Goal: Check status: Check status

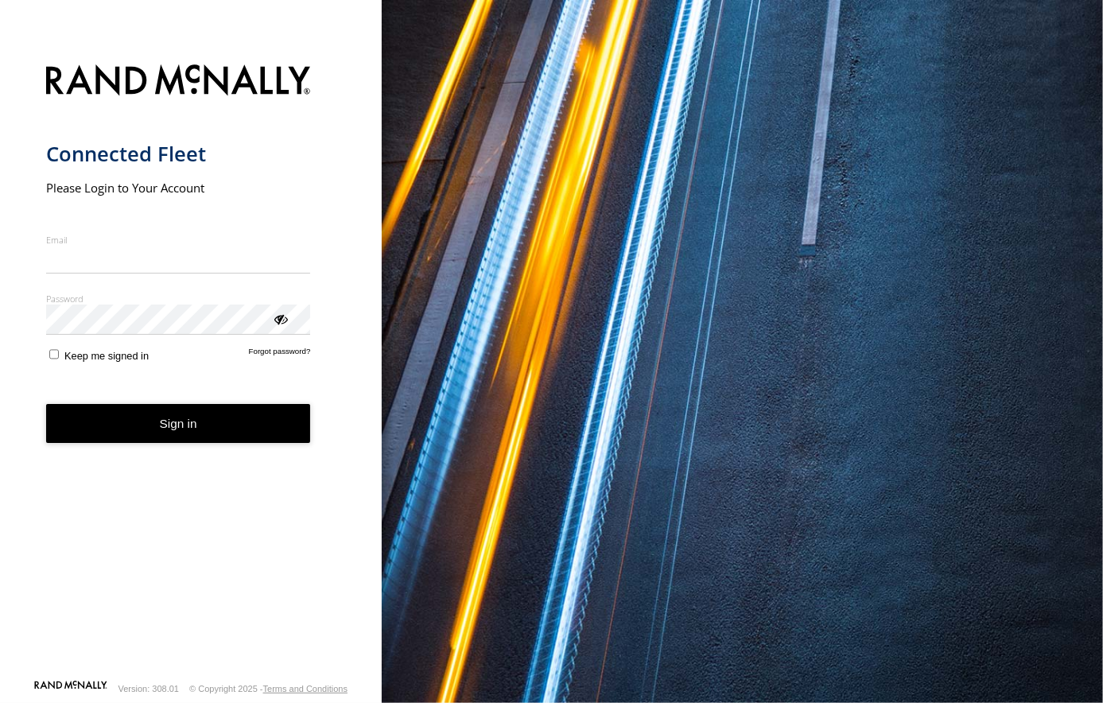
type input "**********"
click at [167, 449] on form "**********" at bounding box center [191, 367] width 290 height 625
click at [169, 430] on button "Sign in" at bounding box center [178, 423] width 265 height 39
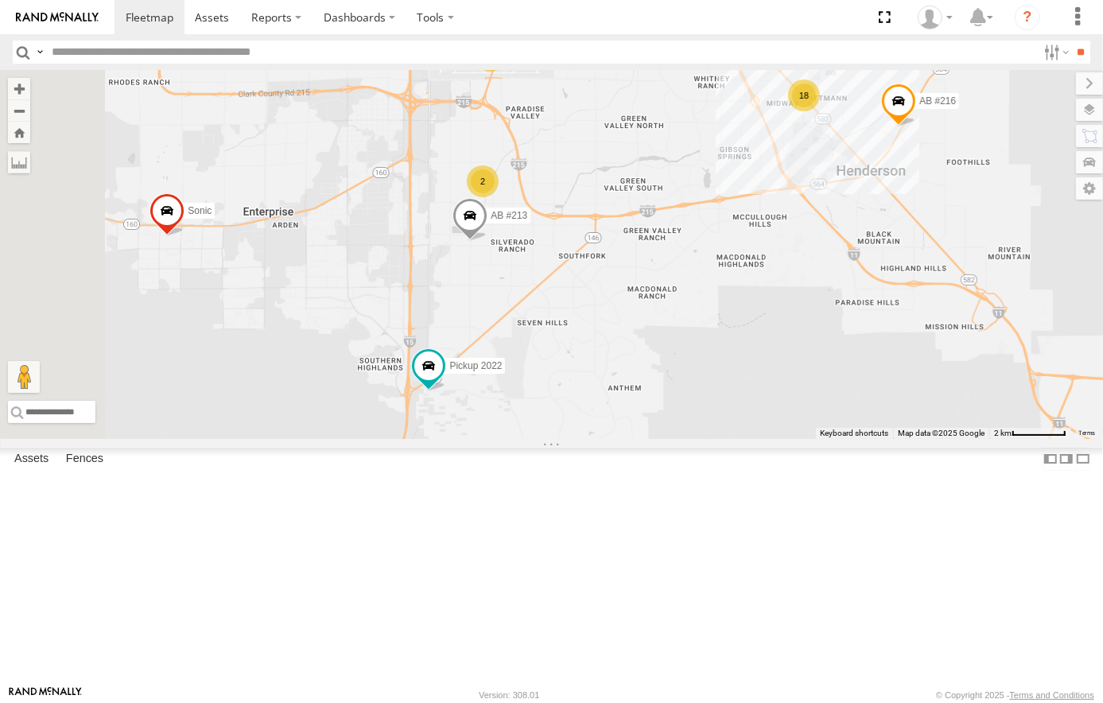
drag, startPoint x: 894, startPoint y: 456, endPoint x: 963, endPoint y: 292, distance: 177.6
click at [963, 292] on div "Sonic AB #203 Pickup 2022 AB #216 AB #213 Truck #113 18 3 4 AB #208 AB #204 AB …" at bounding box center [551, 254] width 1103 height 369
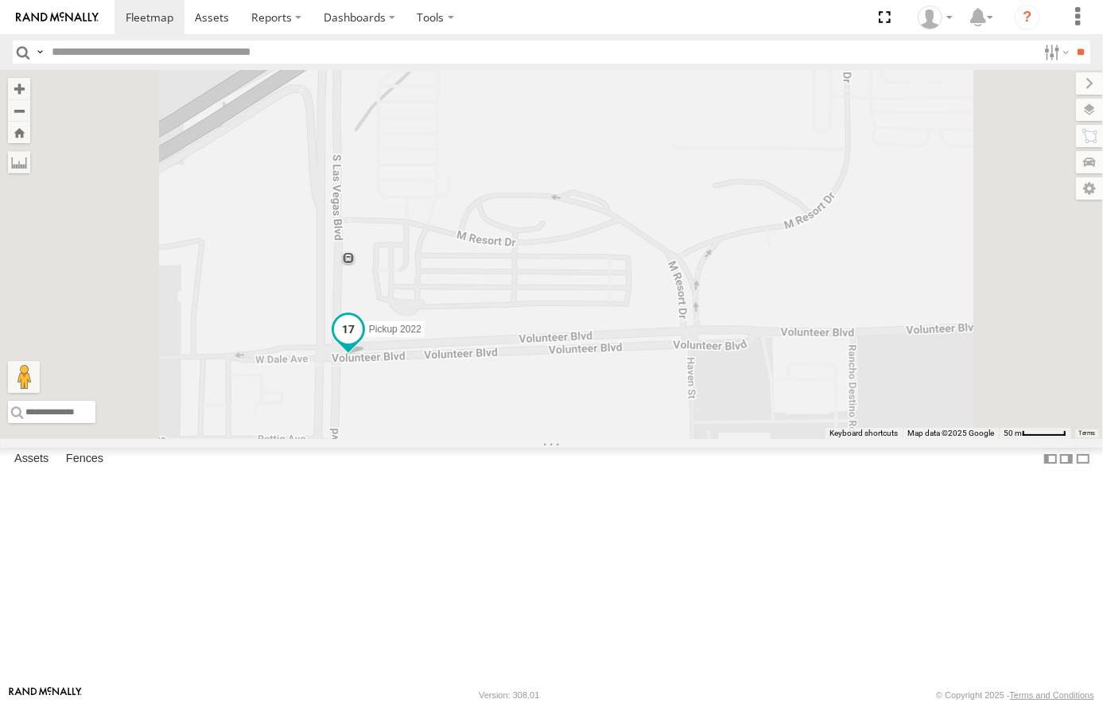
click at [362, 344] on span at bounding box center [347, 329] width 29 height 29
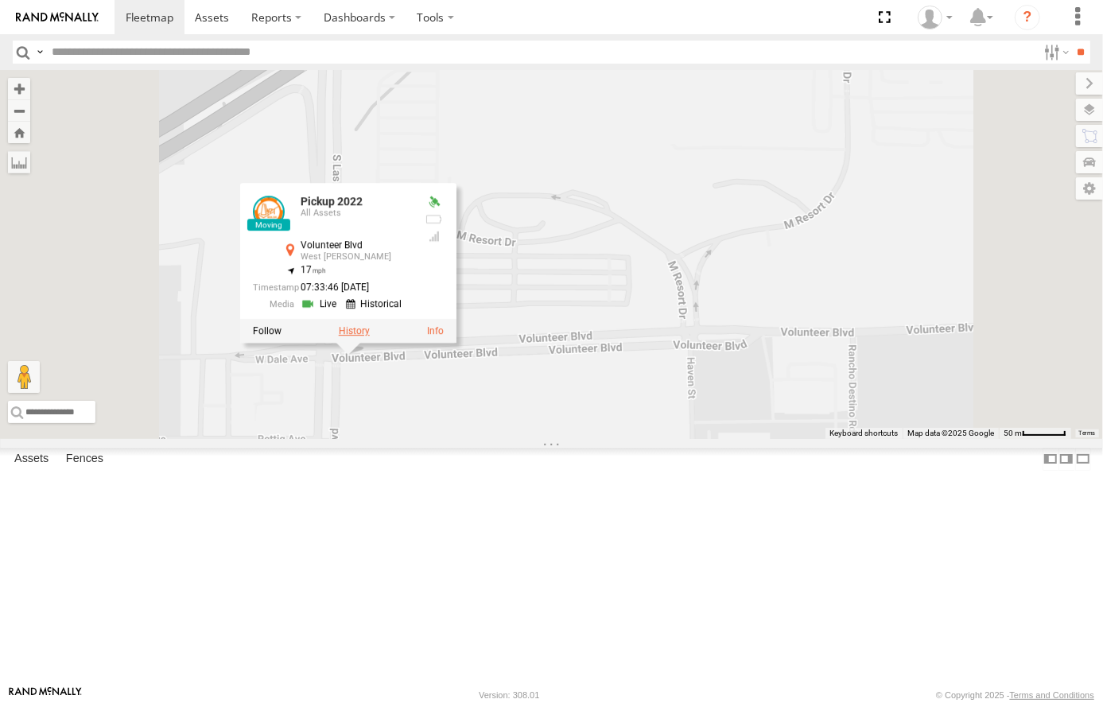
click at [369, 337] on label at bounding box center [353, 330] width 31 height 11
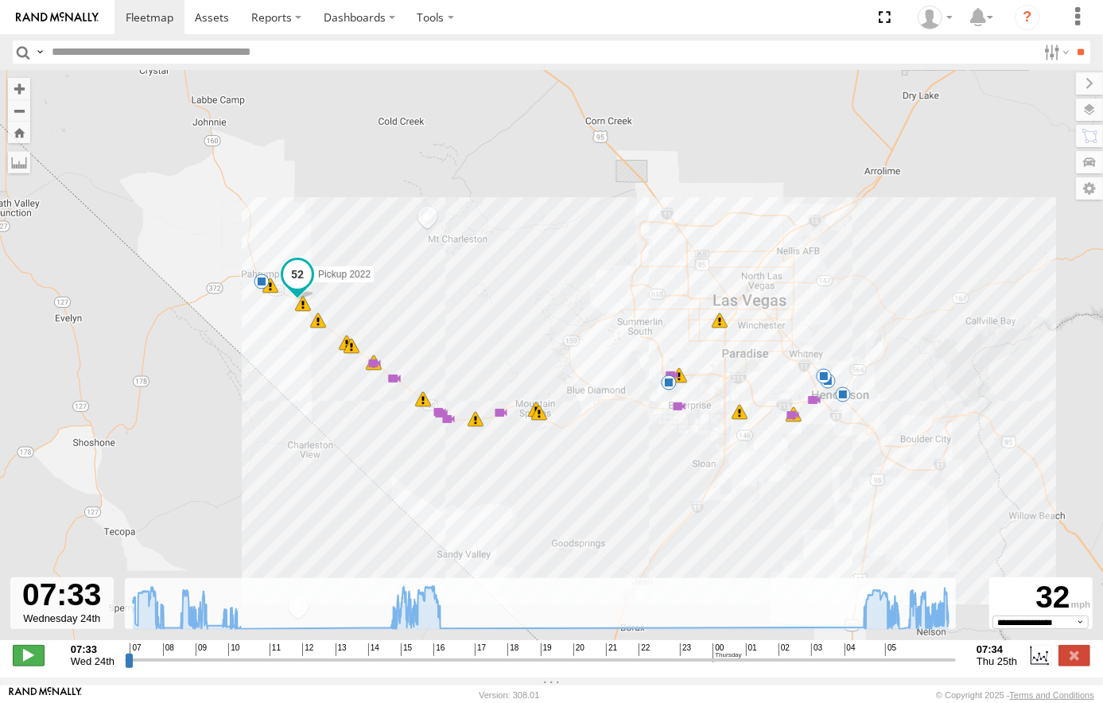
click at [23, 663] on span at bounding box center [29, 655] width 32 height 21
click at [37, 666] on span at bounding box center [29, 655] width 32 height 21
drag, startPoint x: 136, startPoint y: 670, endPoint x: 887, endPoint y: 681, distance: 751.1
click at [887, 667] on input "range" at bounding box center [540, 659] width 831 height 15
click at [31, 666] on span at bounding box center [29, 655] width 32 height 21
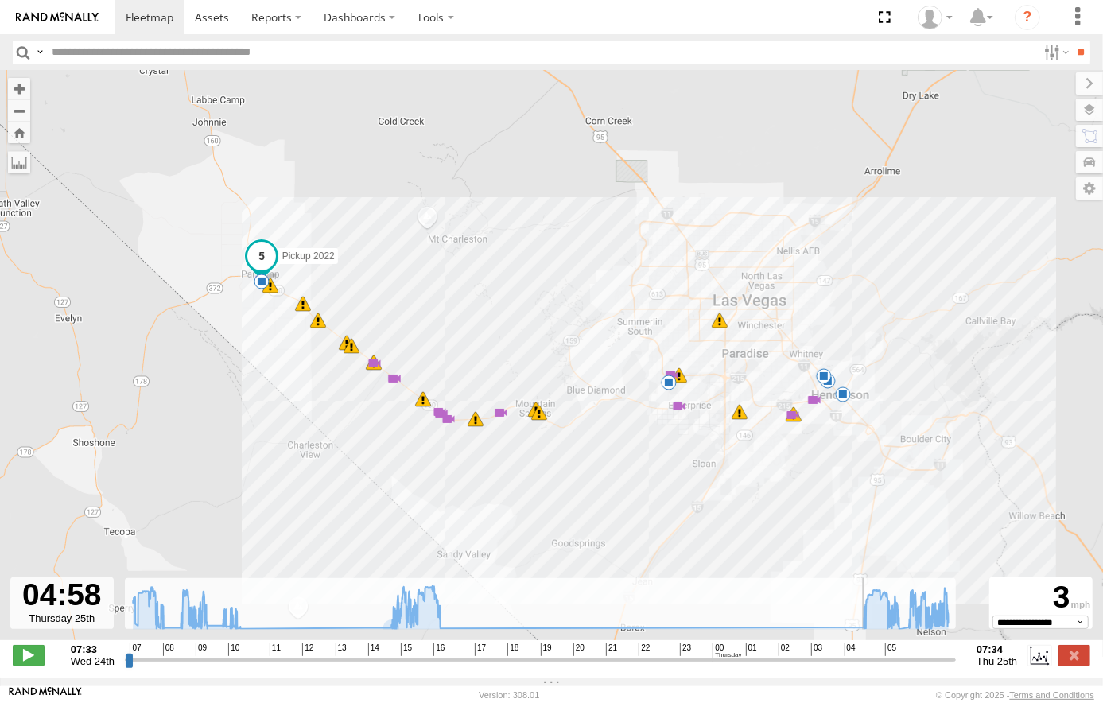
drag, startPoint x: 897, startPoint y: 671, endPoint x: 862, endPoint y: 671, distance: 35.0
click at [862, 667] on input "range" at bounding box center [540, 659] width 831 height 15
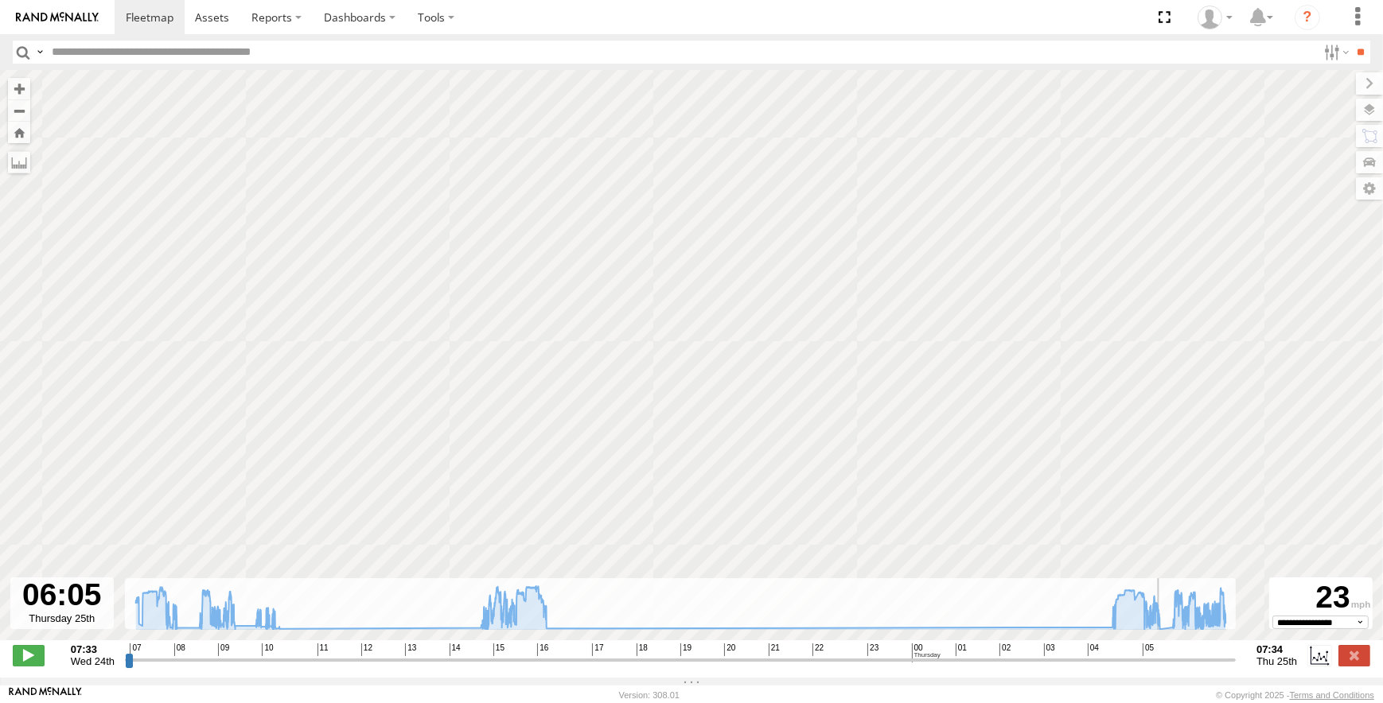
drag, startPoint x: 1175, startPoint y: 665, endPoint x: 1162, endPoint y: 670, distance: 13.6
click at [1103, 667] on input "range" at bounding box center [680, 659] width 1111 height 15
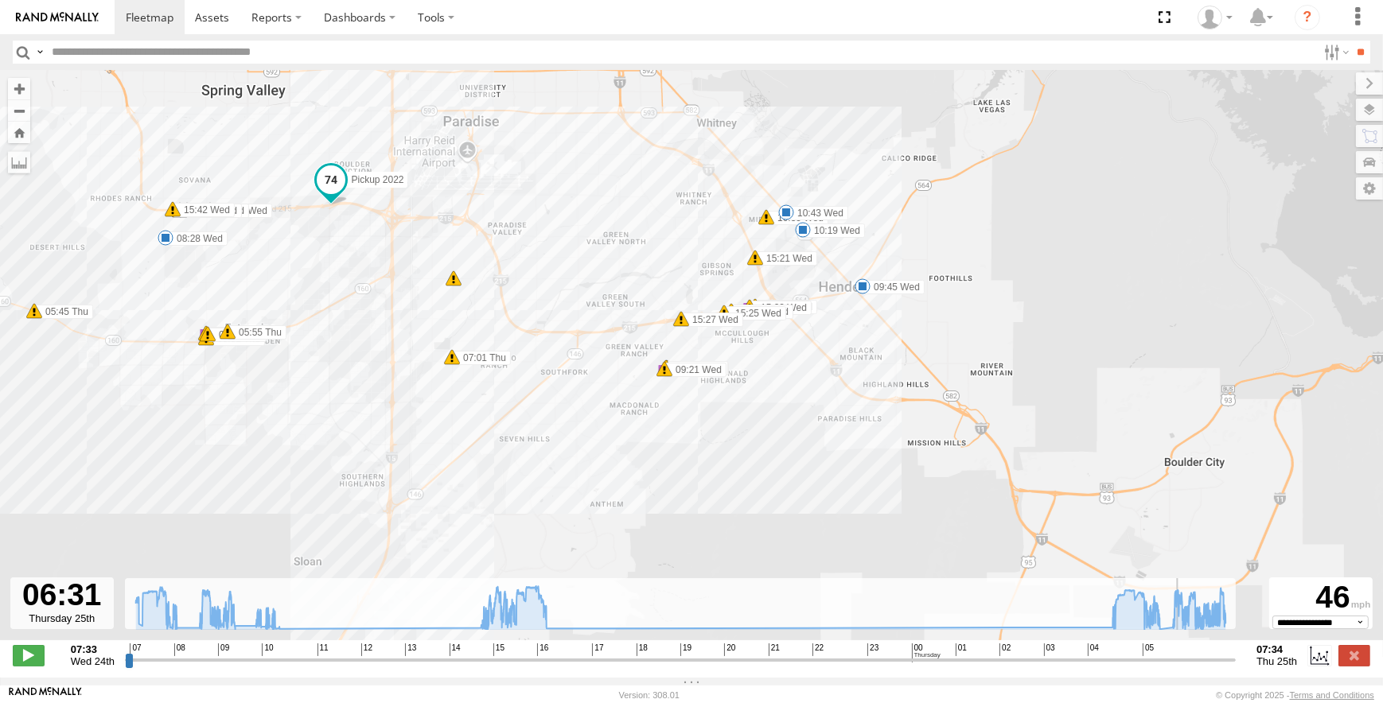
drag, startPoint x: 889, startPoint y: 455, endPoint x: 305, endPoint y: 278, distance: 609.5
click at [305, 278] on div "Pickup 2022 07:36 Wed 07:44 Wed 07:45 Wed 07:59 Wed 08:02 Wed 08:02 Wed 08:28 W…" at bounding box center [691, 363] width 1383 height 587
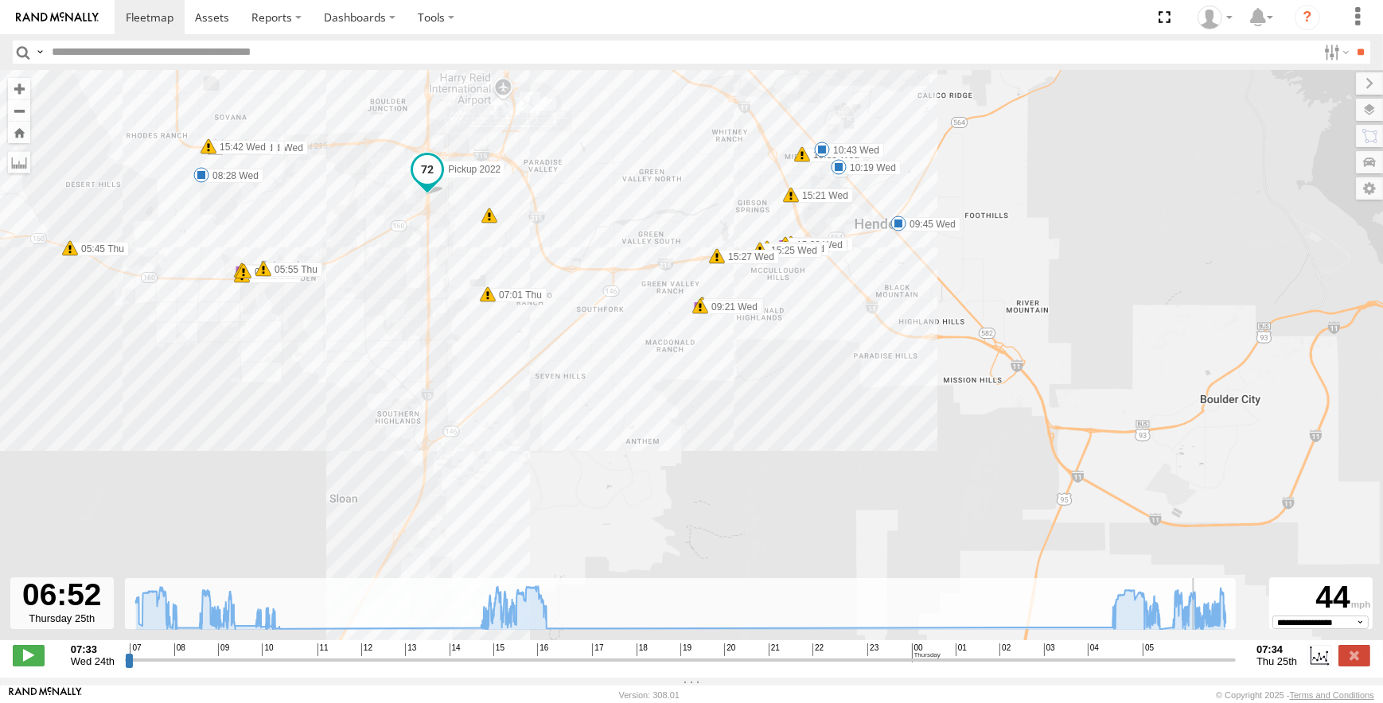
drag, startPoint x: 753, startPoint y: 417, endPoint x: 520, endPoint y: 158, distance: 348.1
click at [520, 158] on div "Pickup 2022 07:36 Wed 07:44 Wed 07:45 Wed 07:59 Wed 08:02 Wed 08:02 Wed 08:28 W…" at bounding box center [691, 363] width 1383 height 587
type input "**********"
